Goal: Communication & Community: Answer question/provide support

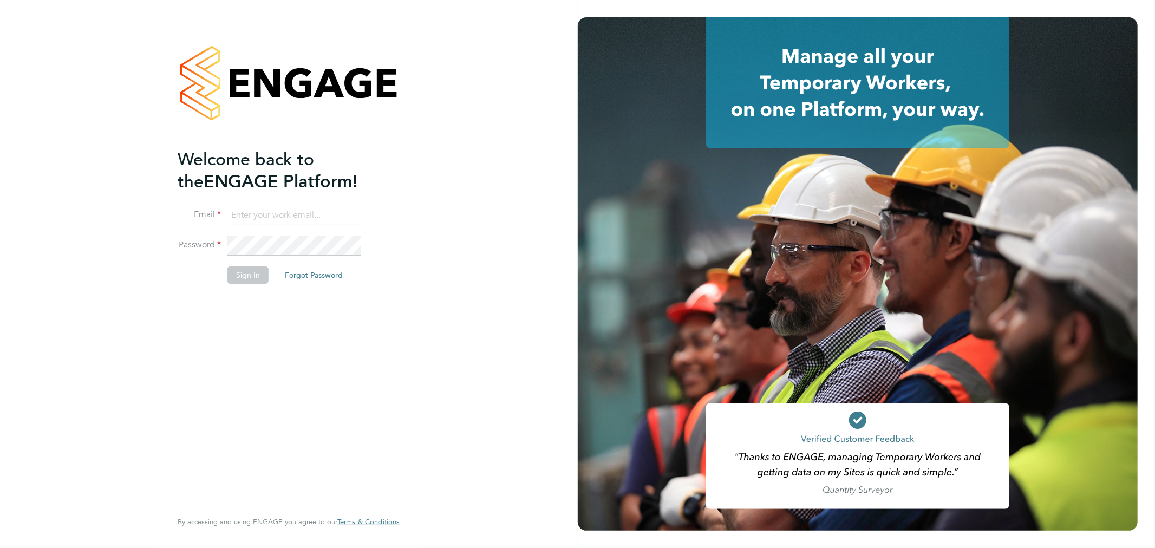
drag, startPoint x: 0, startPoint y: 0, endPoint x: 298, endPoint y: 218, distance: 368.9
click at [301, 215] on input at bounding box center [294, 215] width 134 height 19
type input "kyle.johnson@prsjobs.com"
click at [233, 273] on button "Sign In" at bounding box center [247, 274] width 41 height 17
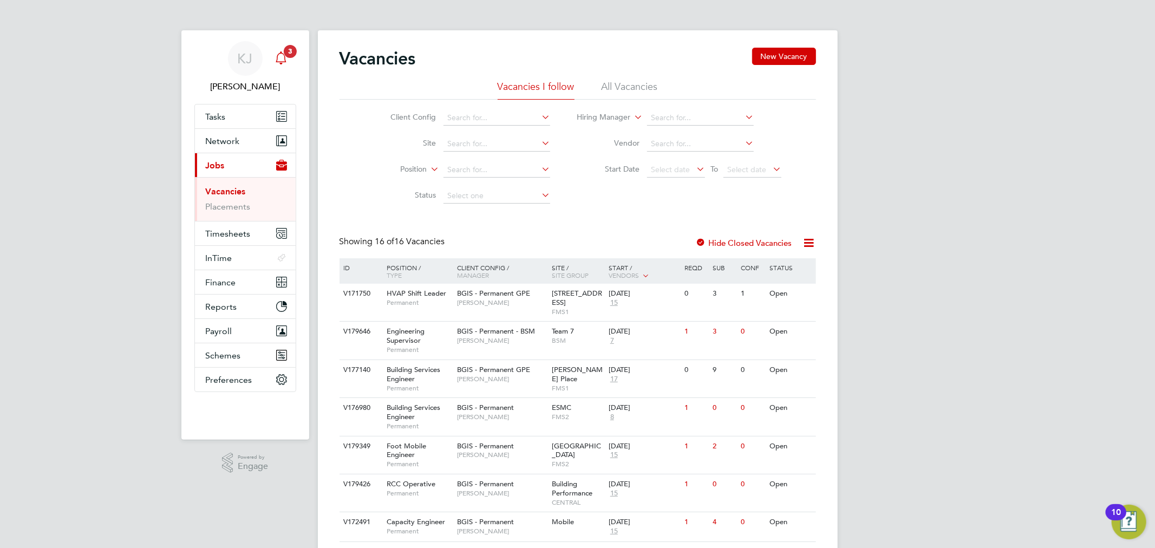
click at [278, 67] on div "Main navigation" at bounding box center [281, 59] width 22 height 22
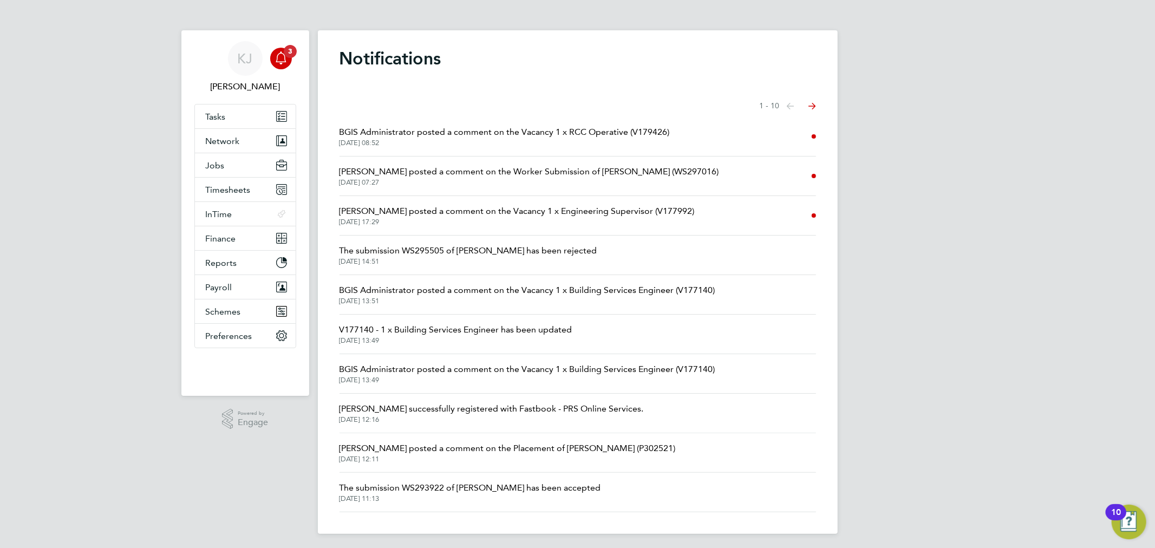
click at [681, 177] on span "[PERSON_NAME] posted a comment on the Worker Submission of [PERSON_NAME] (WS297…" at bounding box center [530, 171] width 380 height 13
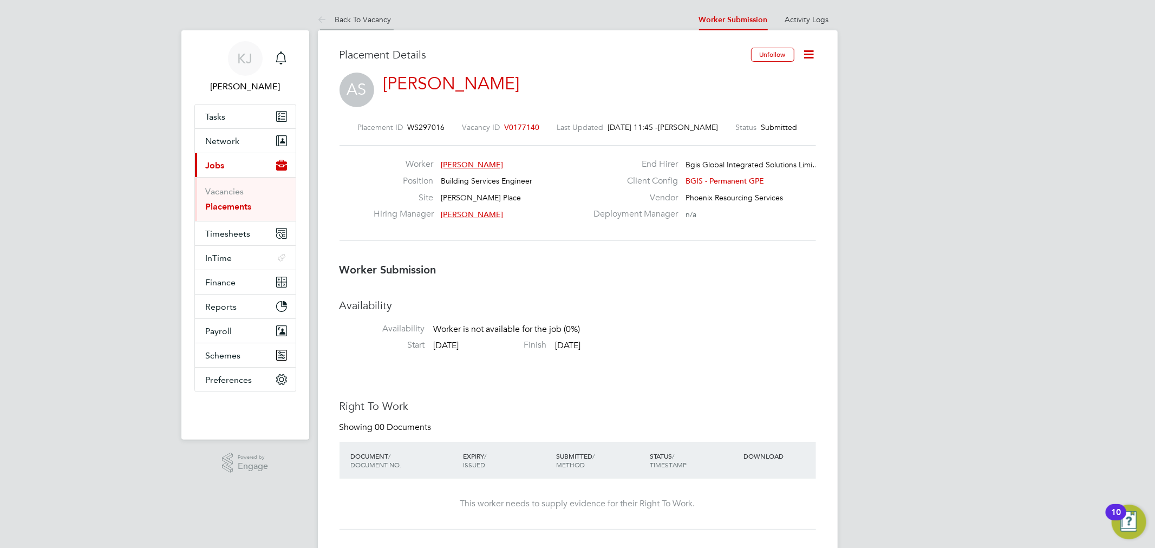
click at [354, 9] on li "Back To Vacancy" at bounding box center [355, 20] width 74 height 22
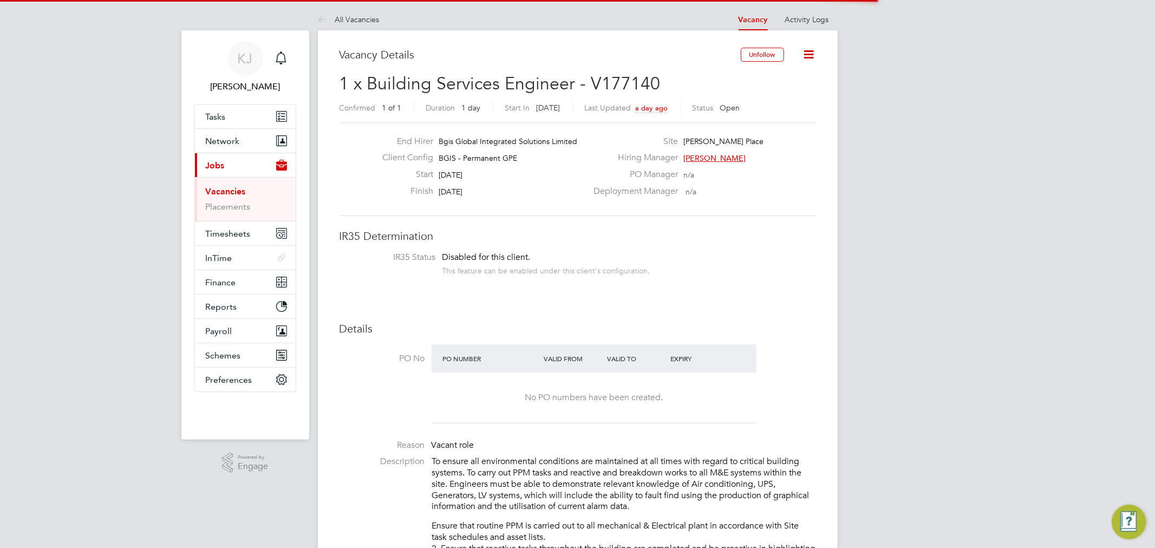
scroll to position [18, 94]
click at [355, 16] on link "All Vacancies" at bounding box center [349, 20] width 62 height 10
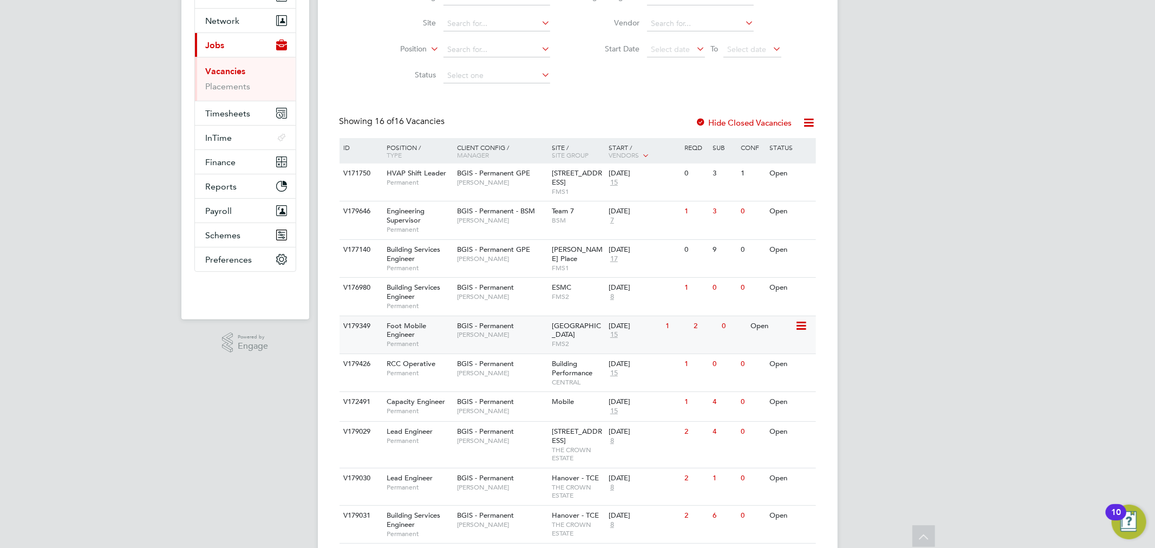
click at [613, 347] on div "V179349 Foot Mobile Engineer Permanent BGIS - Permanent [PERSON_NAME][GEOGRAPHI…" at bounding box center [578, 335] width 477 height 38
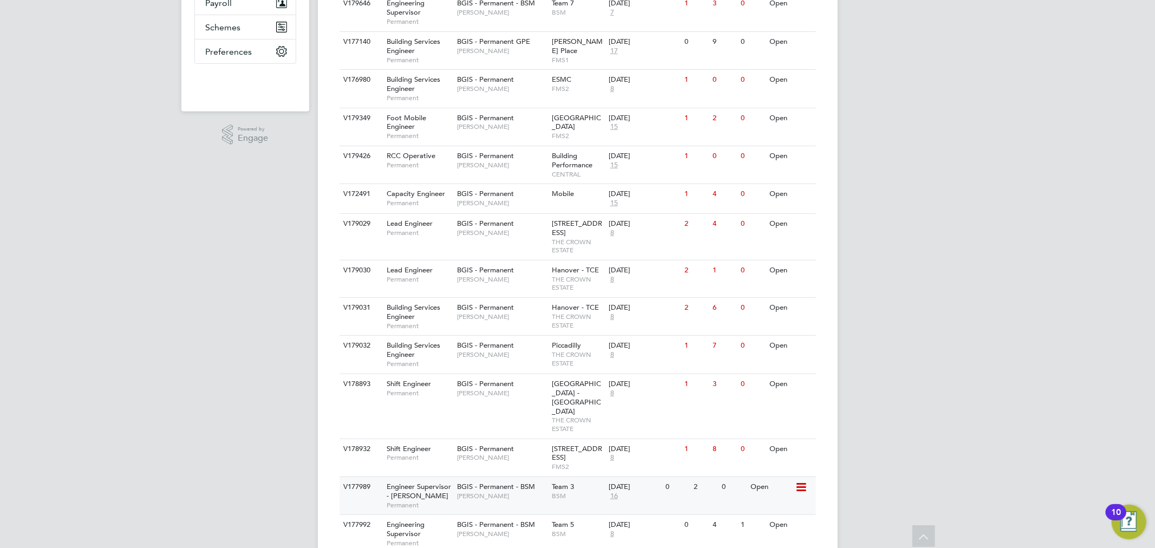
scroll to position [231, 0]
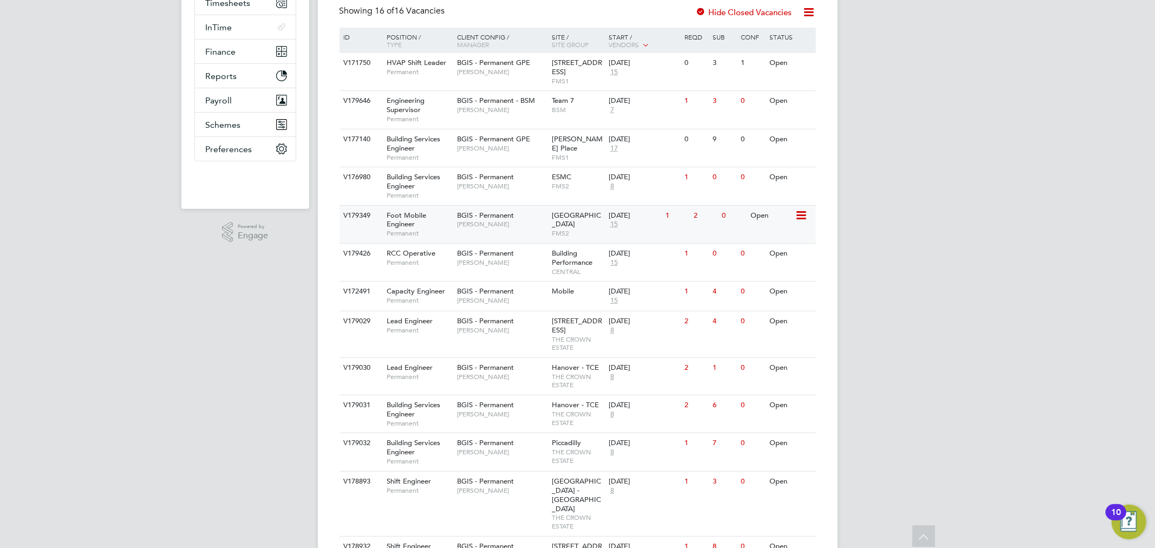
click at [469, 226] on span "[PERSON_NAME]" at bounding box center [501, 224] width 89 height 9
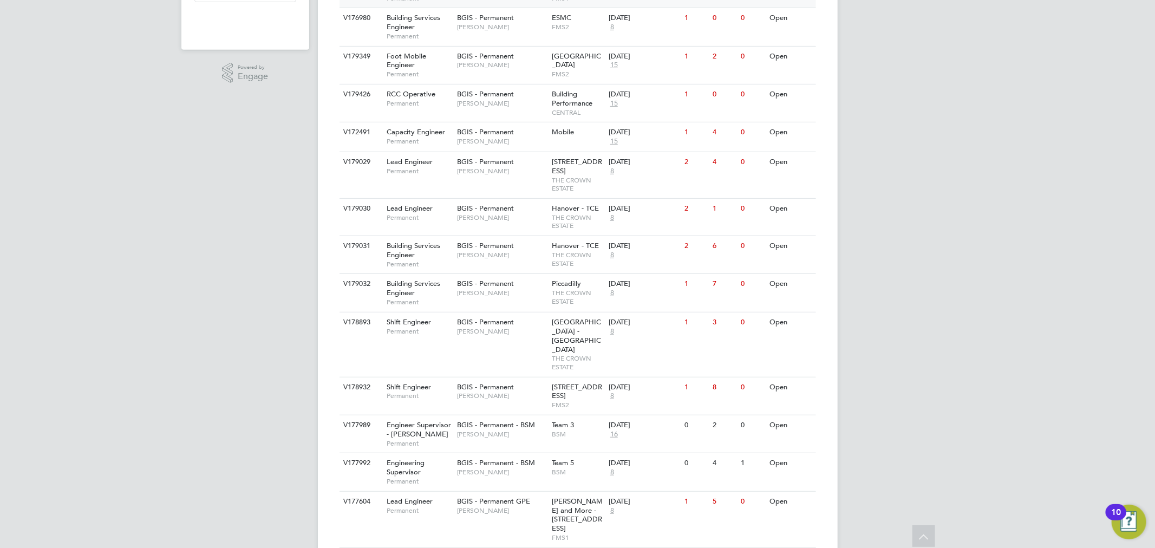
scroll to position [412, 0]
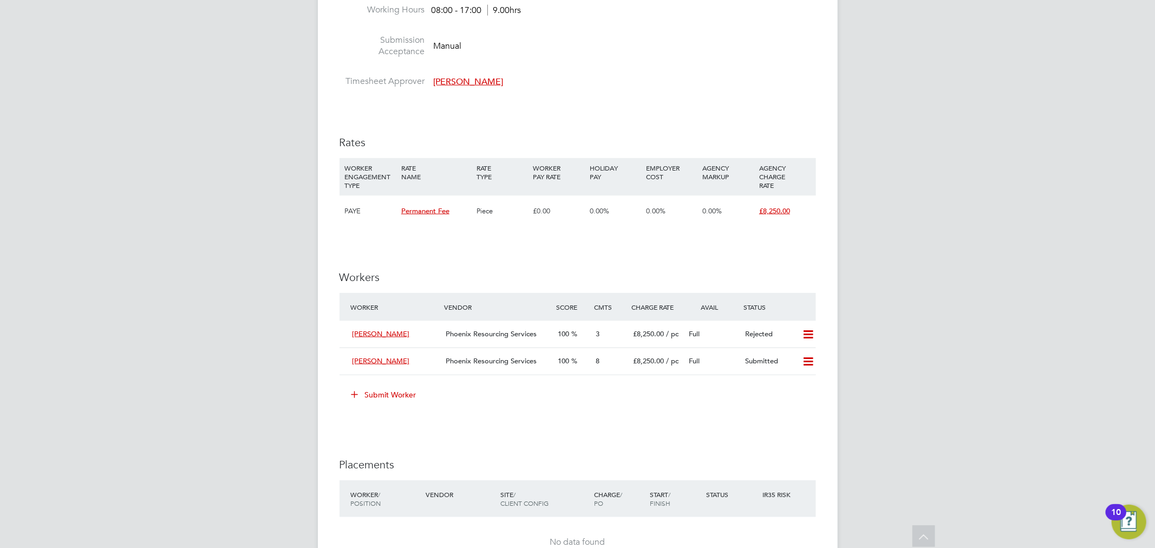
scroll to position [1285, 0]
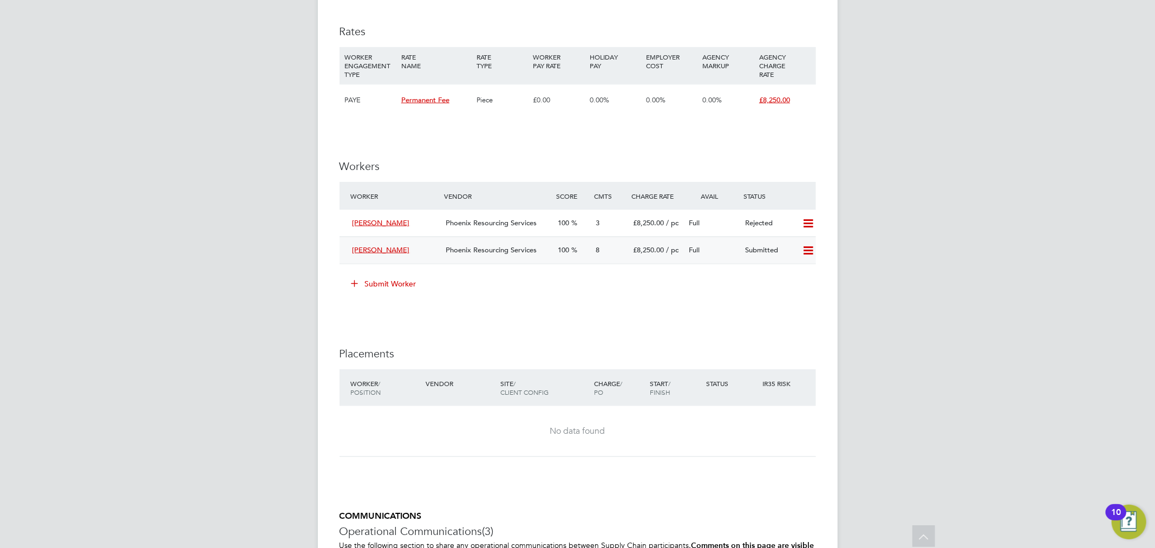
click at [629, 250] on div "£8,250.00 / pc" at bounding box center [657, 251] width 56 height 18
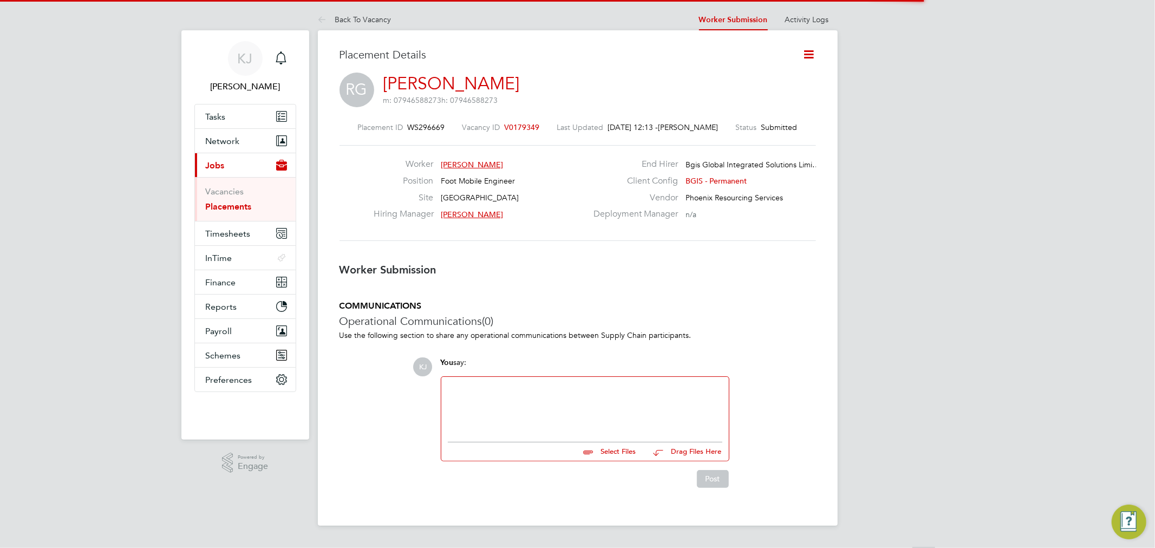
scroll to position [5, 5]
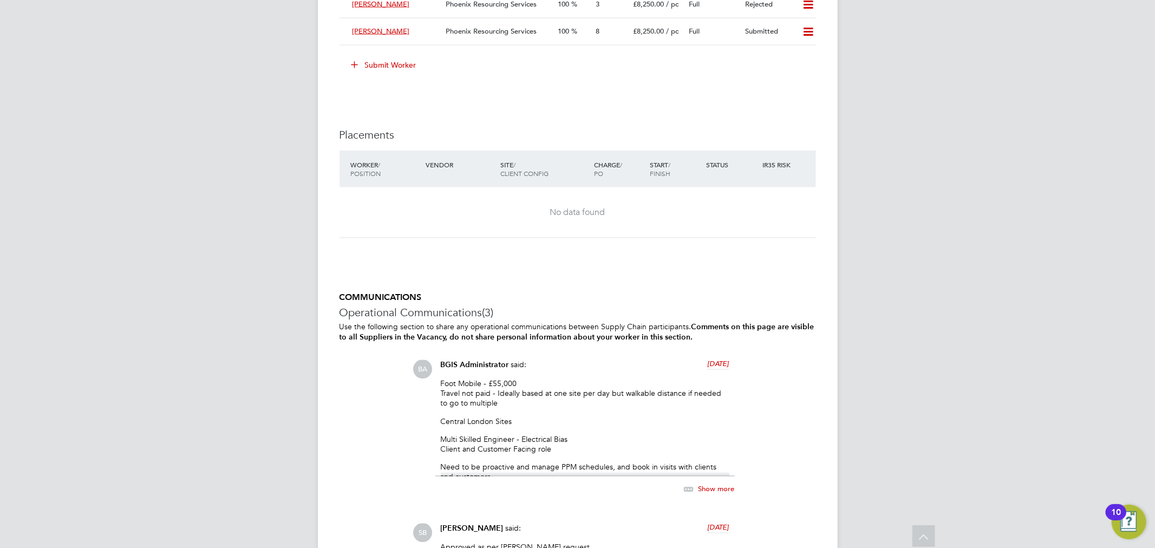
click at [705, 488] on span "Show more" at bounding box center [717, 489] width 36 height 9
